Goal: Task Accomplishment & Management: Manage account settings

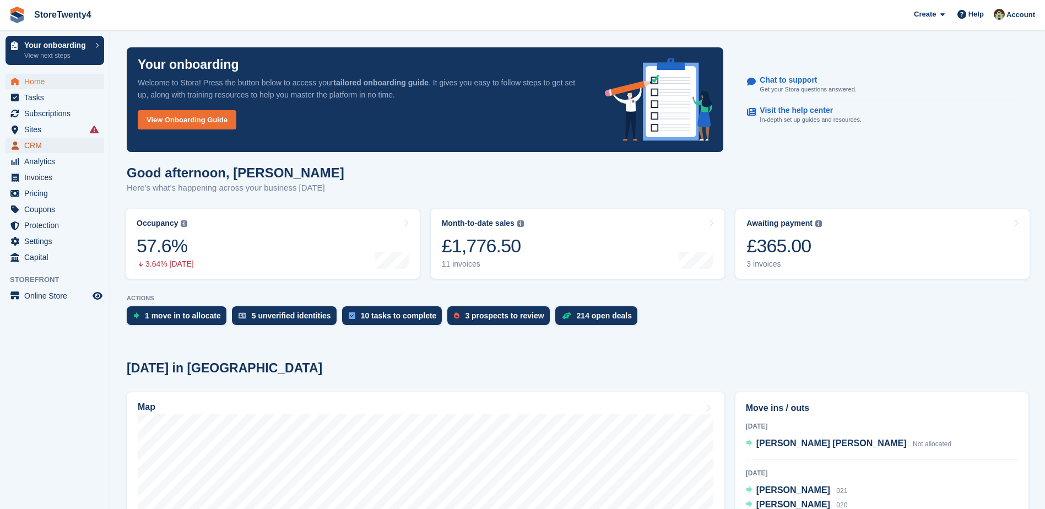
click at [39, 144] on span "CRM" at bounding box center [57, 145] width 66 height 15
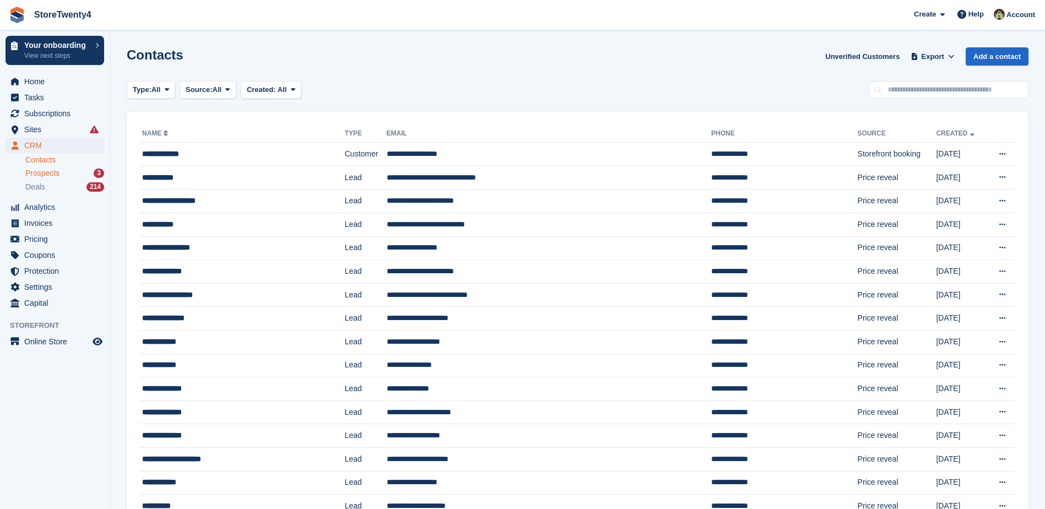
click at [48, 171] on span "Prospects" at bounding box center [42, 173] width 34 height 10
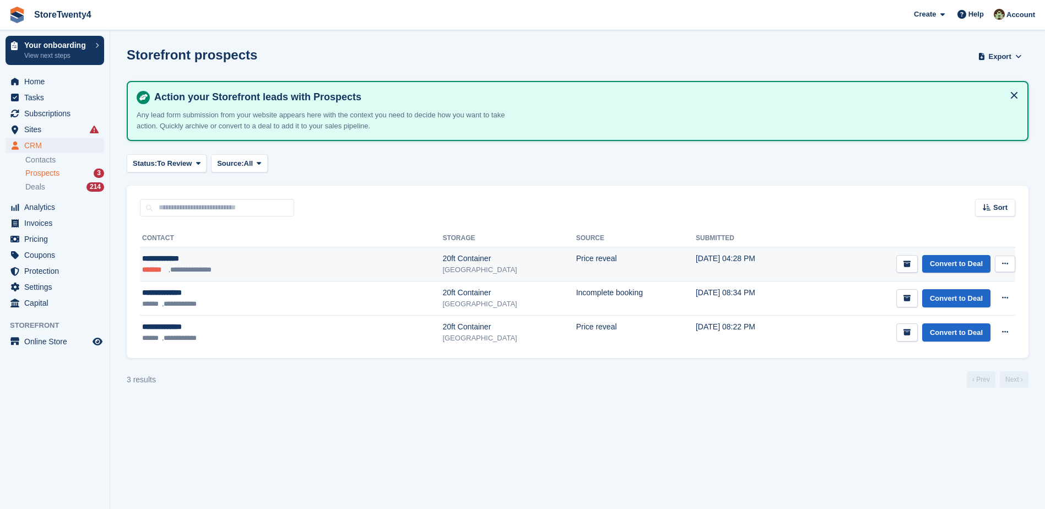
click at [442, 258] on div "20ft Container" at bounding box center [508, 259] width 133 height 12
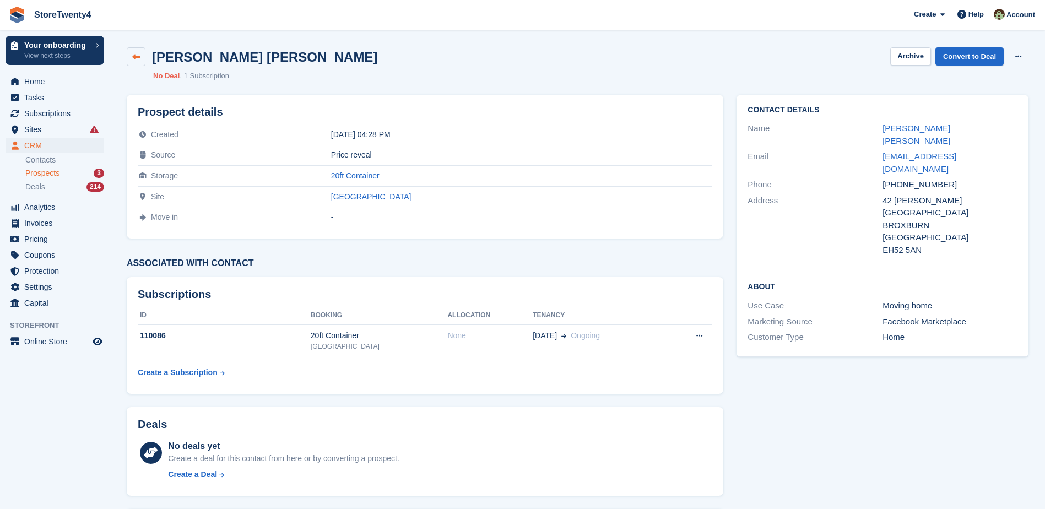
click at [133, 58] on icon at bounding box center [136, 57] width 8 height 8
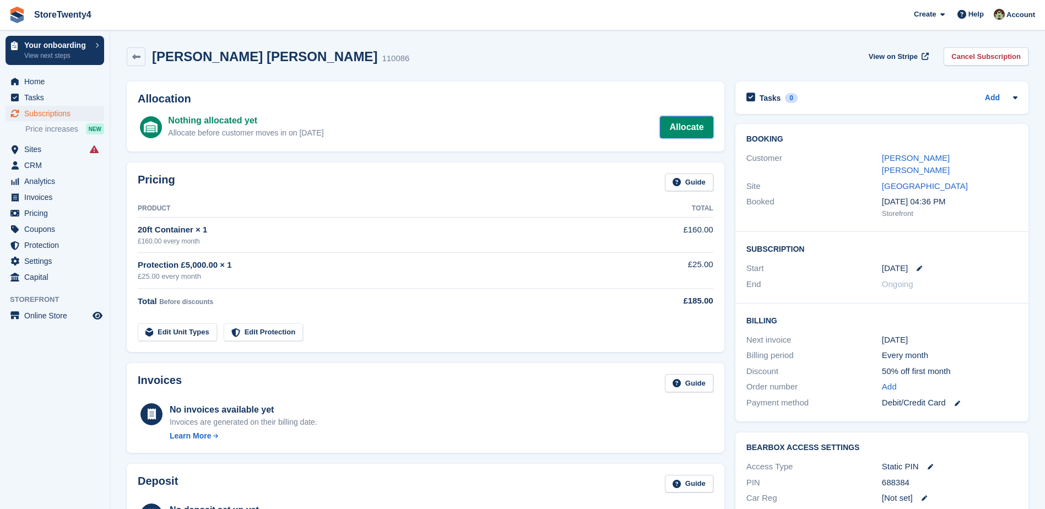
click at [673, 124] on link "Allocate" at bounding box center [686, 127] width 53 height 22
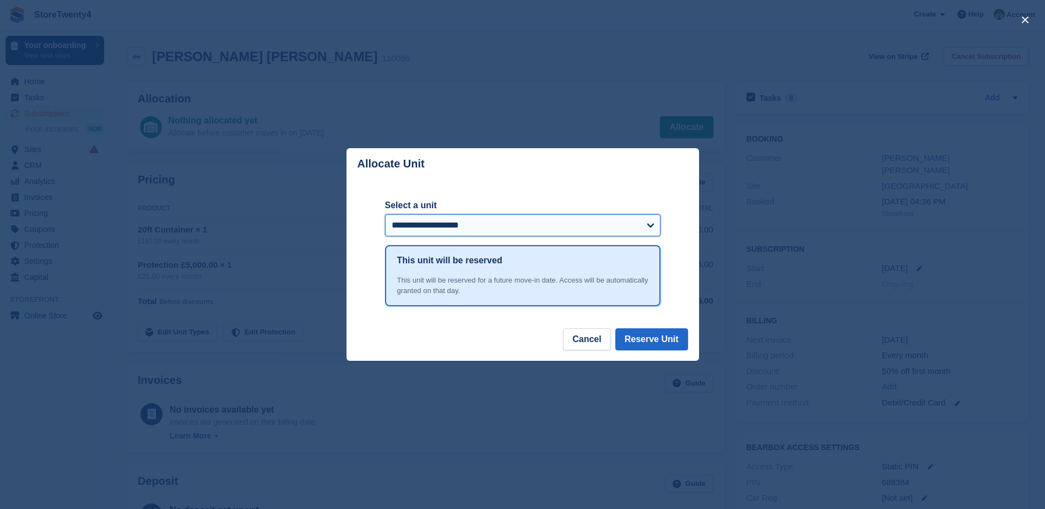
click at [651, 226] on select "**********" at bounding box center [522, 225] width 275 height 22
click at [385, 215] on select "**********" at bounding box center [522, 225] width 275 height 22
click at [653, 338] on button "Reserve Unit" at bounding box center [651, 339] width 73 height 22
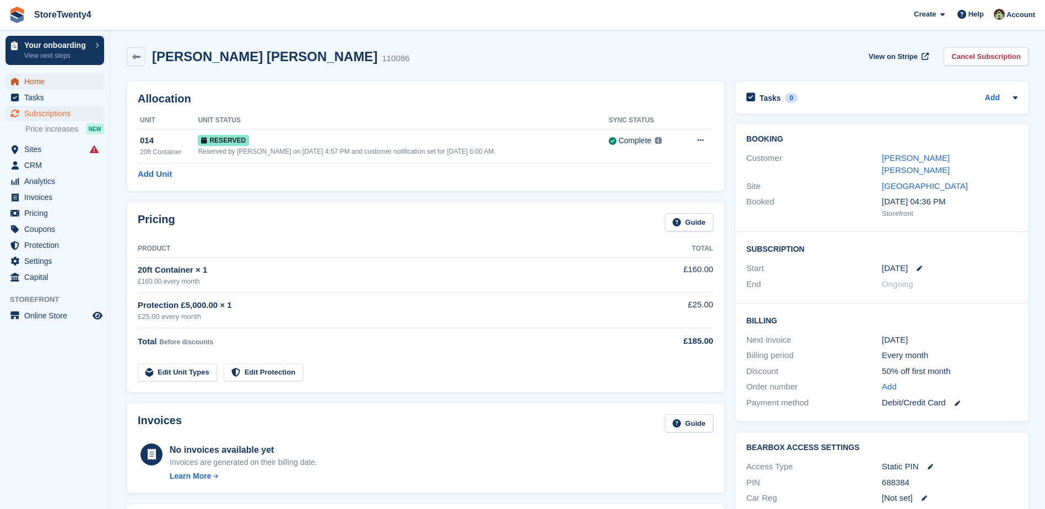
click at [34, 82] on span "Home" at bounding box center [57, 81] width 66 height 15
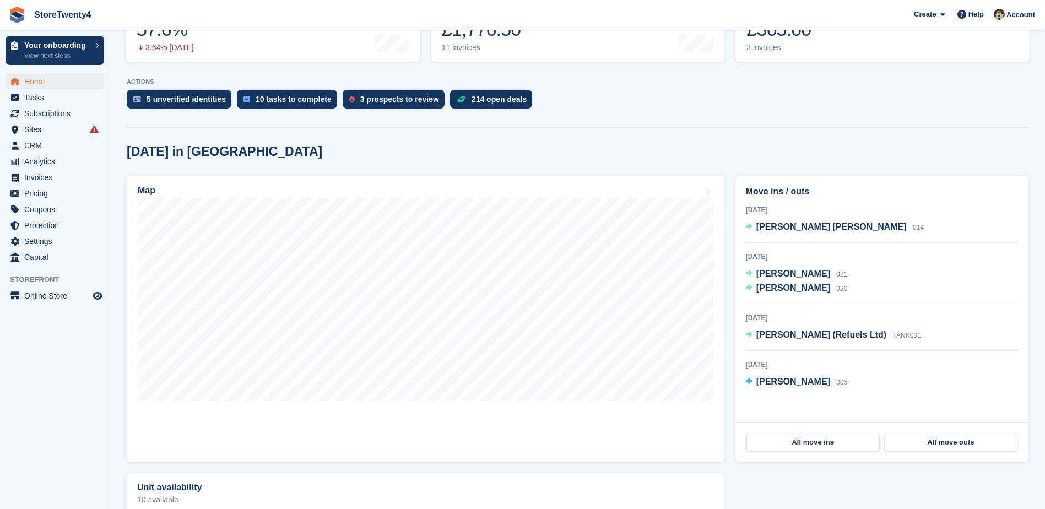
scroll to position [275, 0]
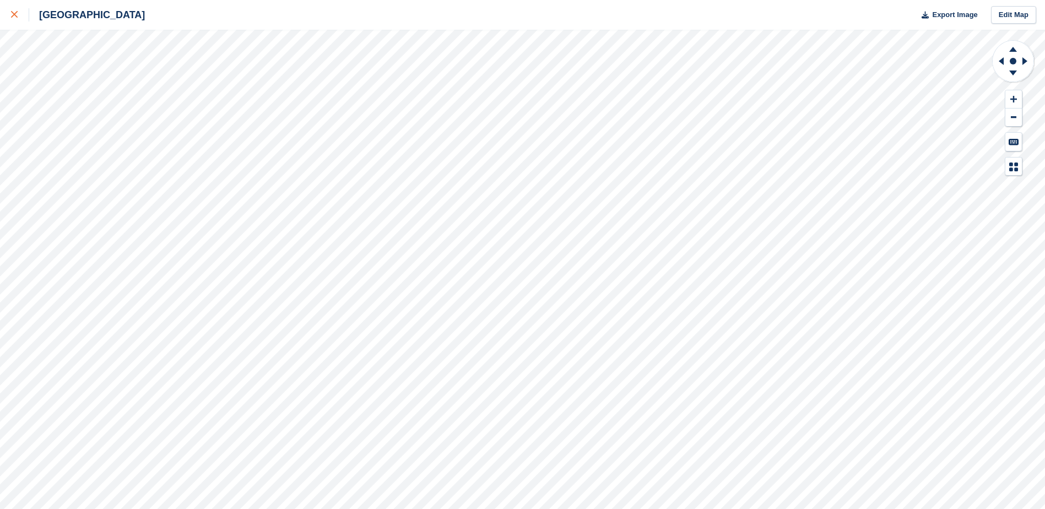
click at [14, 14] on icon at bounding box center [14, 14] width 7 height 7
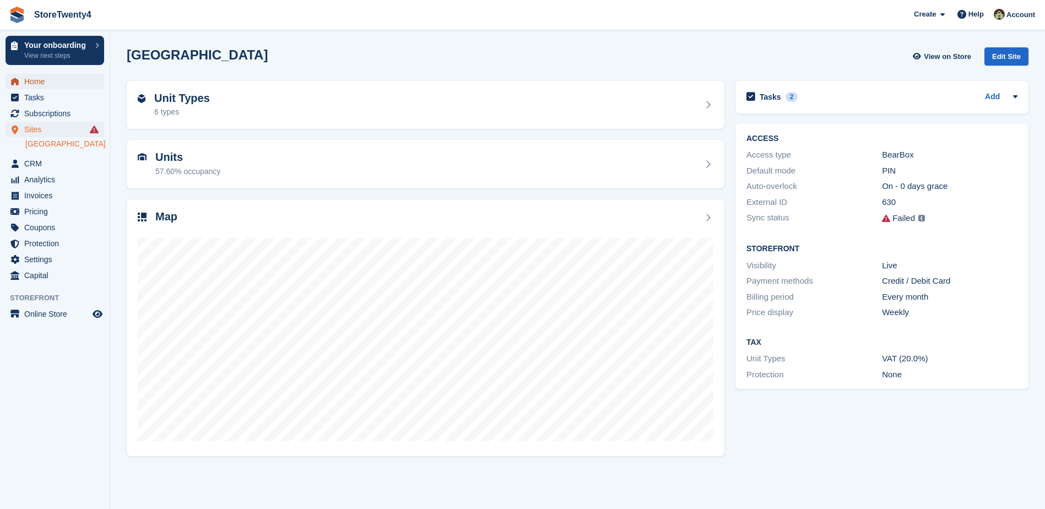
click at [40, 82] on span "Home" at bounding box center [57, 81] width 66 height 15
